Goal: Task Accomplishment & Management: Manage account settings

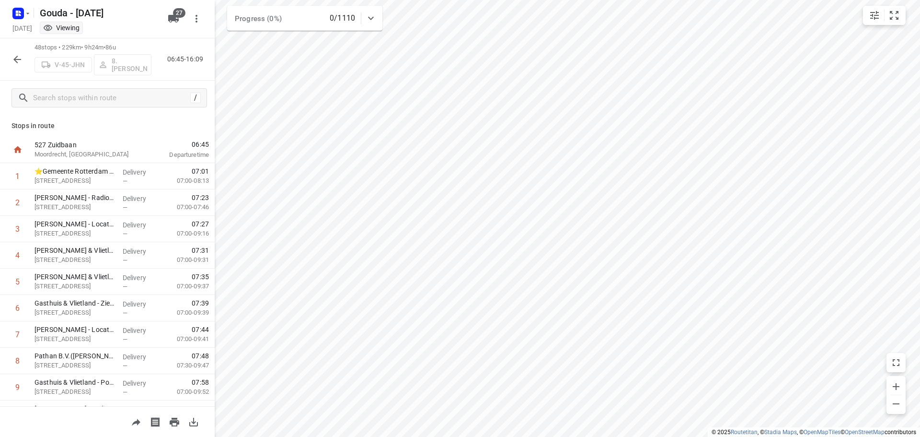
scroll to position [623, 0]
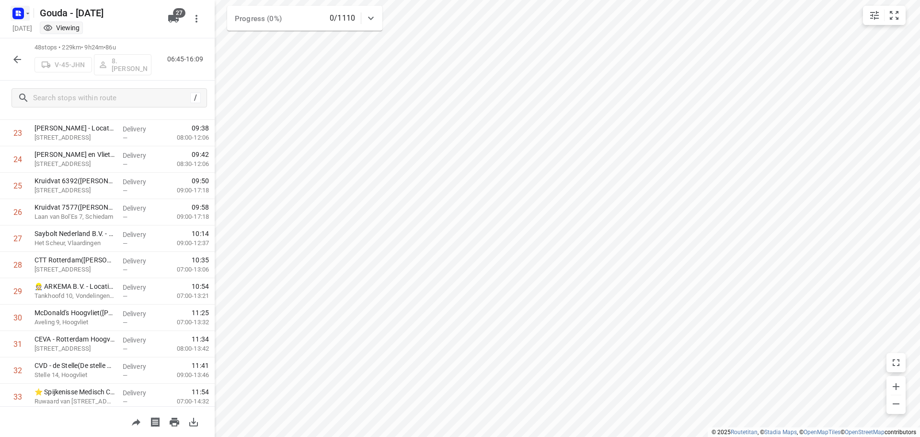
click at [21, 11] on rect "button" at bounding box center [18, 14] width 12 height 12
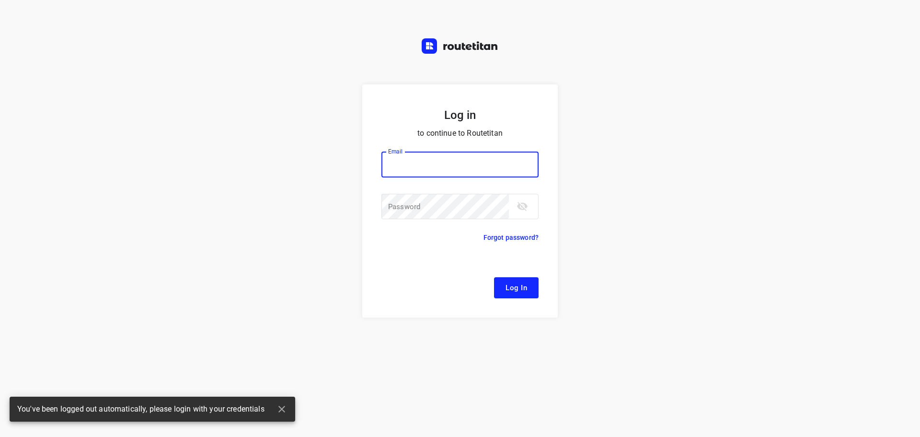
type input "[EMAIL_ADDRESS][DOMAIN_NAME]"
click at [522, 283] on span "Log In" at bounding box center [517, 287] width 22 height 12
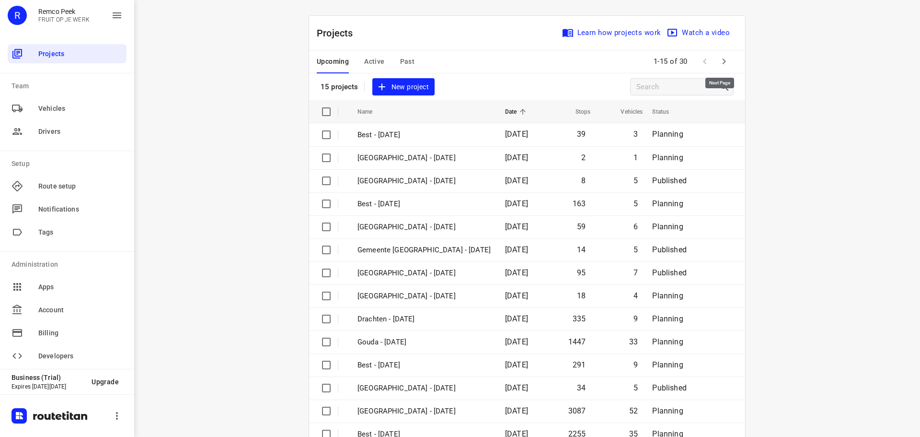
click at [718, 59] on icon "button" at bounding box center [724, 62] width 12 height 12
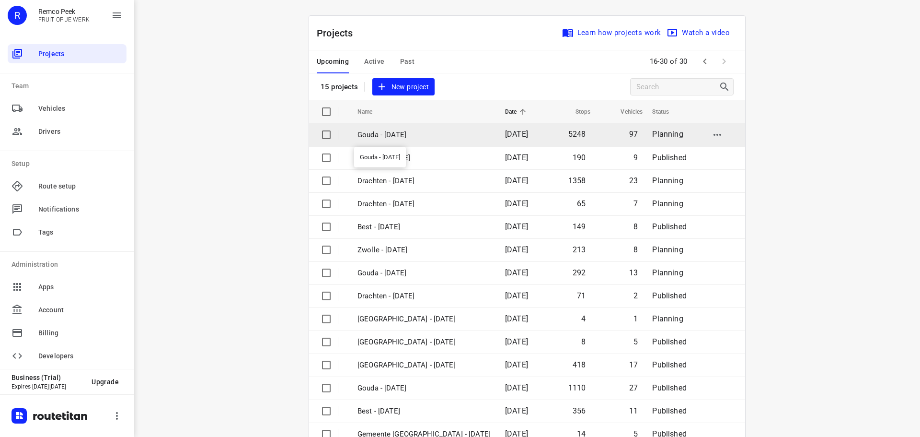
click at [392, 138] on p "Gouda - [DATE]" at bounding box center [424, 134] width 133 height 11
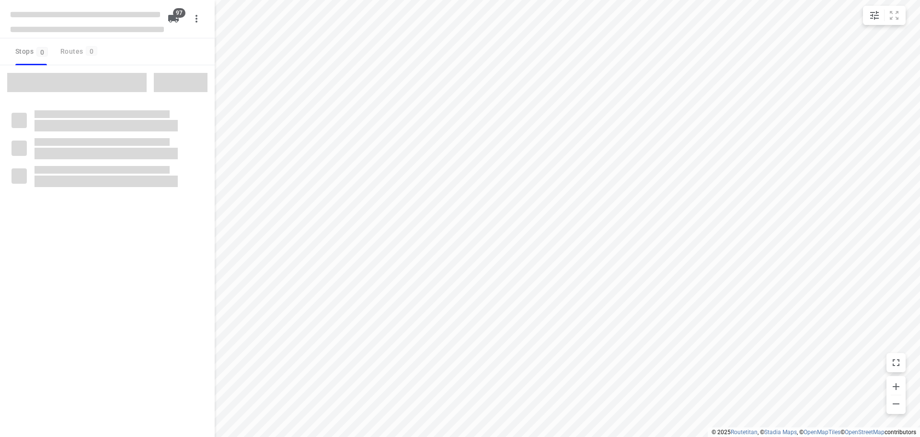
checkbox input "true"
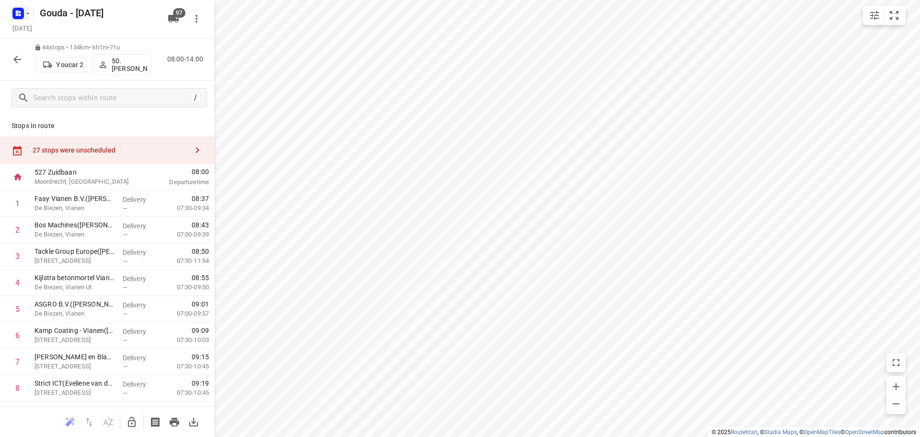
click at [26, 8] on button "button" at bounding box center [20, 13] width 19 height 15
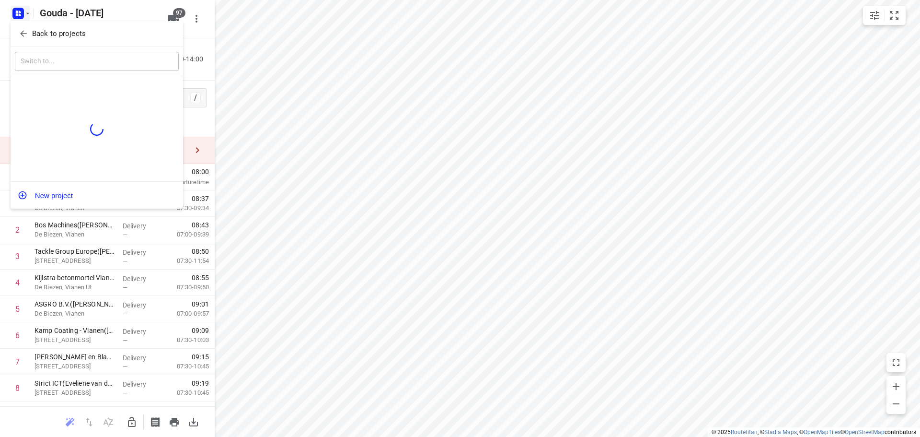
click at [24, 30] on icon "button" at bounding box center [24, 34] width 10 height 10
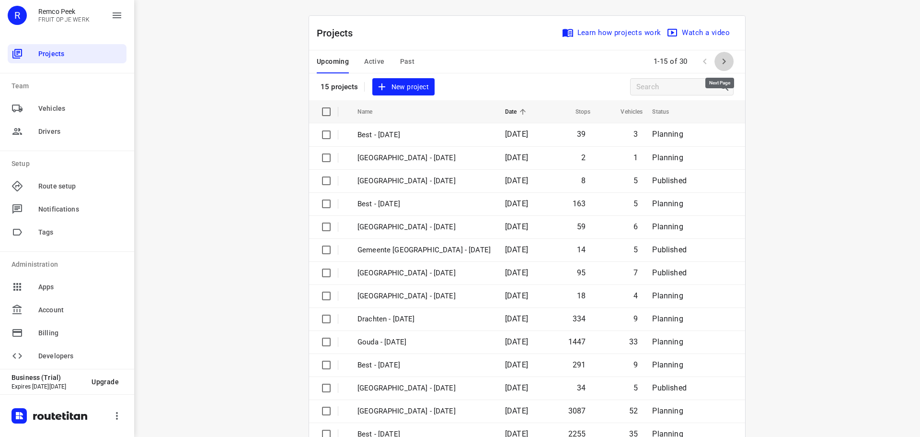
click at [723, 62] on icon "button" at bounding box center [724, 62] width 12 height 12
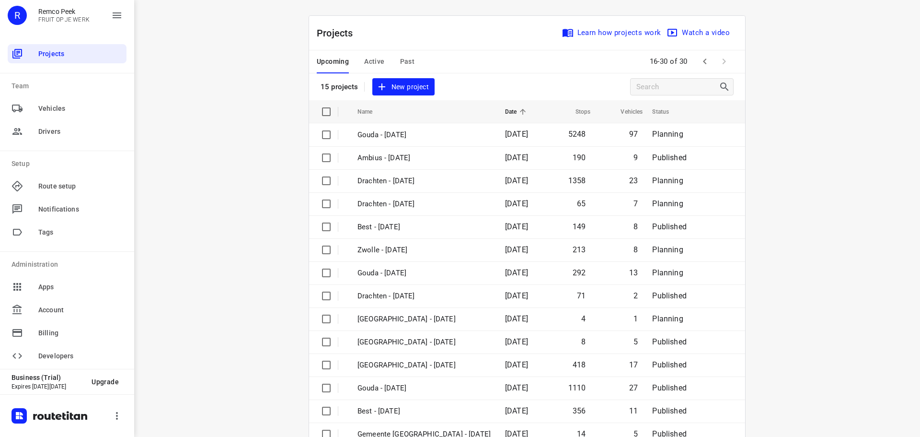
click at [232, 237] on div "i © 2025 Routetitan , © Stadia Maps , © OpenMapTiles © OpenStreetMap contributo…" at bounding box center [527, 218] width 786 height 437
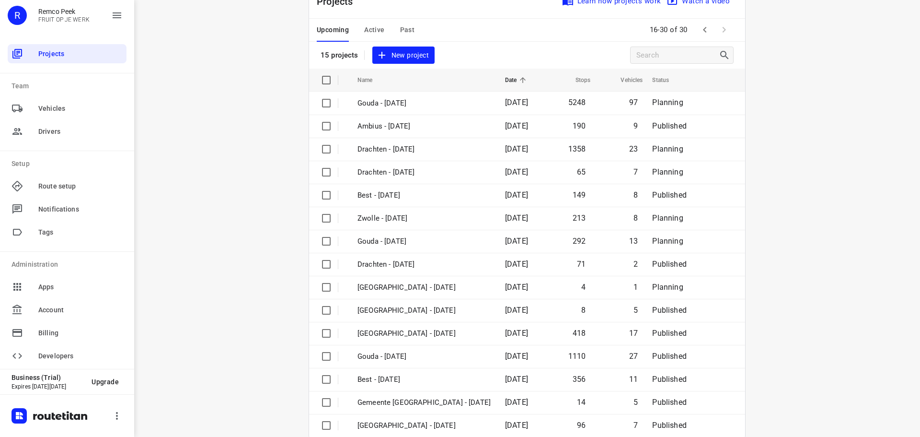
scroll to position [48, 0]
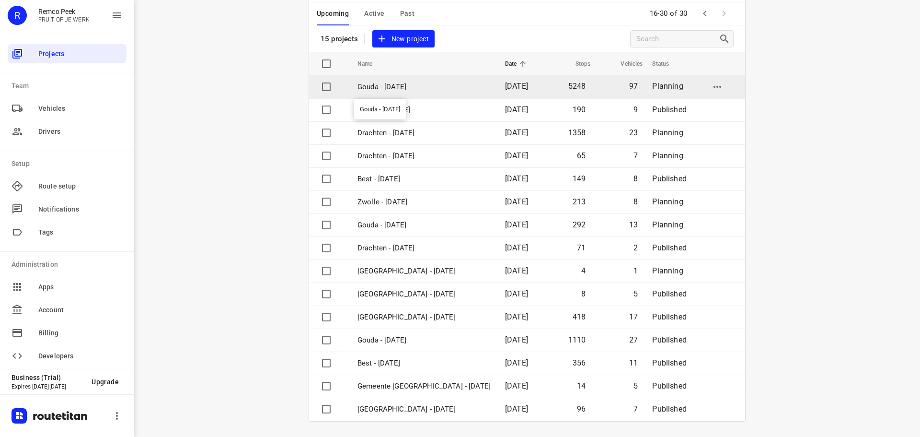
click at [380, 85] on p "Gouda - [DATE]" at bounding box center [424, 86] width 133 height 11
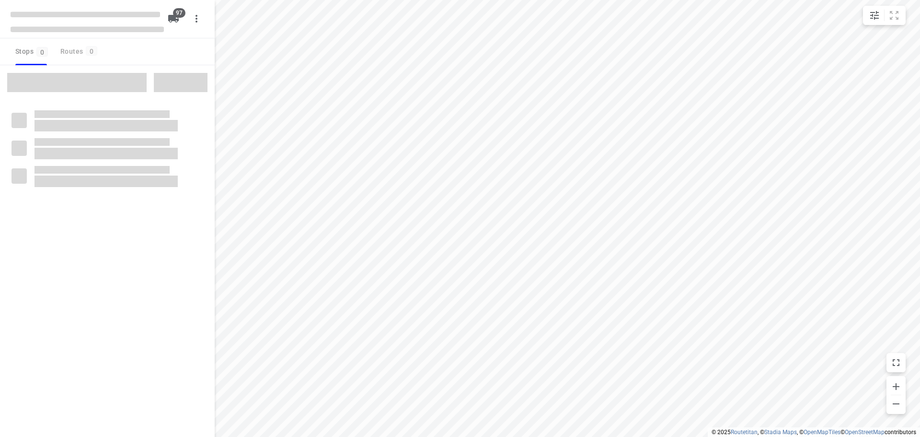
checkbox input "true"
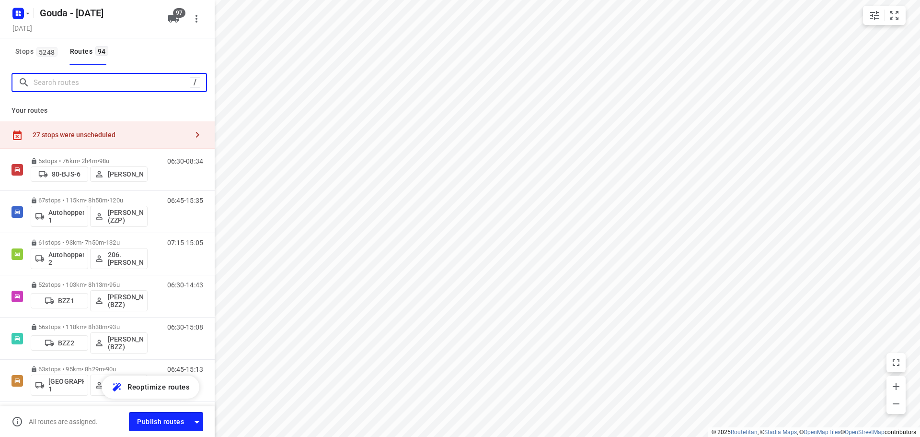
click at [121, 79] on input "Search routes" at bounding box center [112, 82] width 156 height 15
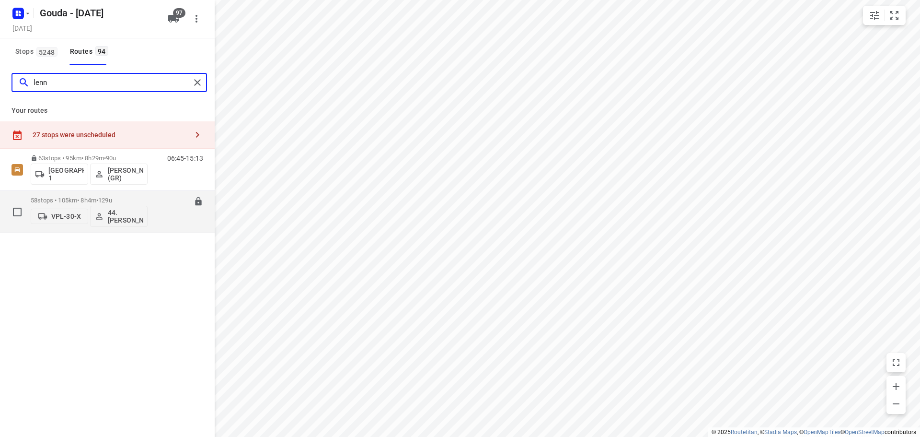
type input "lenn"
click at [52, 199] on p "58 stops • 105km • 8h4m • 129u" at bounding box center [89, 199] width 117 height 7
